Goal: Use online tool/utility: Utilize a website feature to perform a specific function

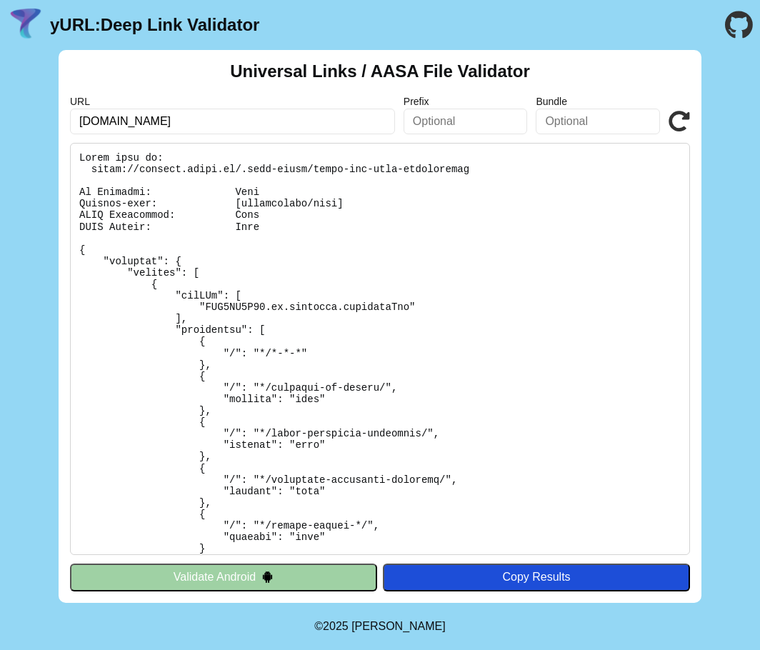
click at [323, 360] on pre at bounding box center [380, 349] width 620 height 412
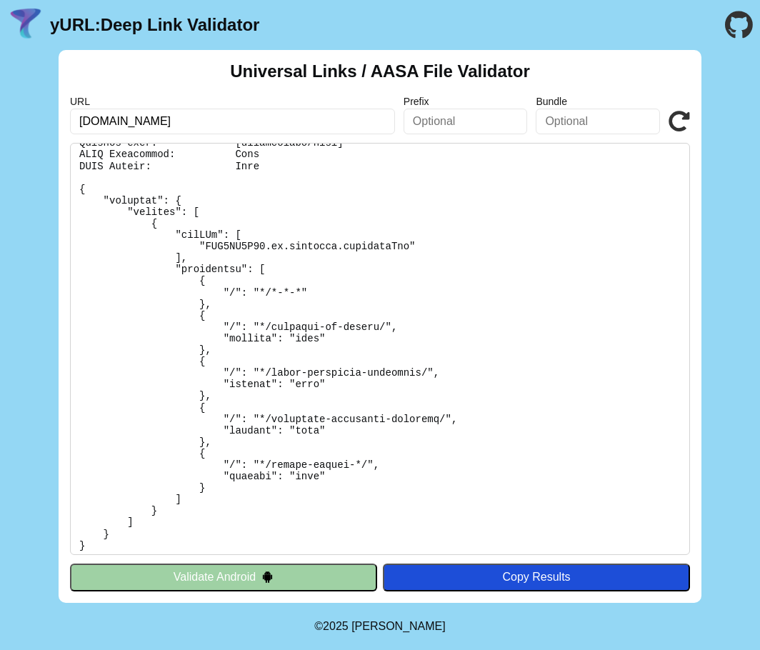
scroll to position [57, 0]
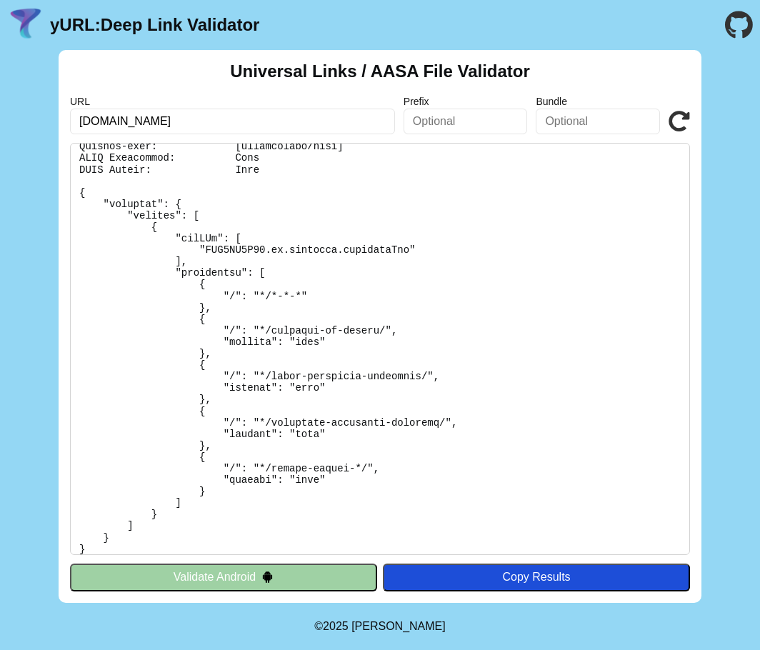
click at [274, 296] on pre at bounding box center [380, 349] width 620 height 412
click at [219, 574] on button "Validate Android" at bounding box center [223, 577] width 307 height 27
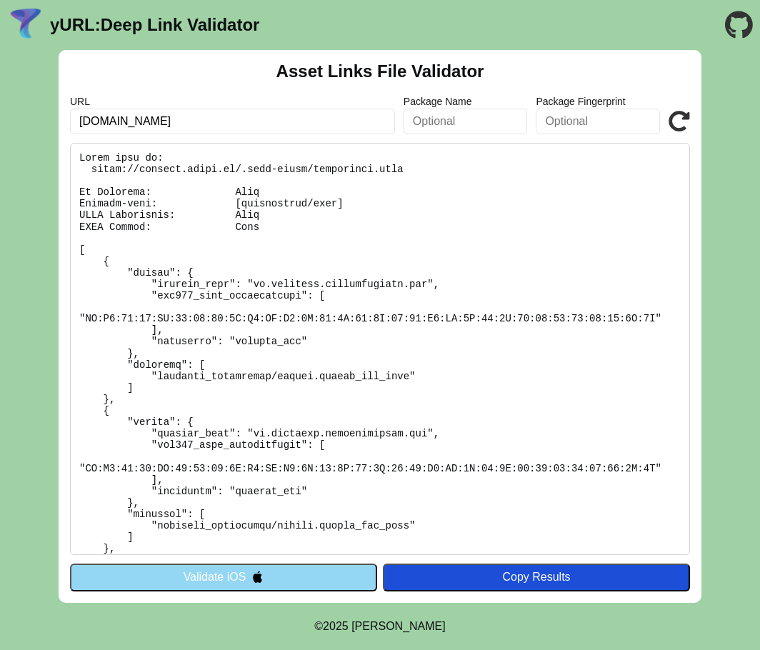
click at [291, 574] on button "Validate iOS" at bounding box center [223, 577] width 307 height 27
